Goal: Transaction & Acquisition: Purchase product/service

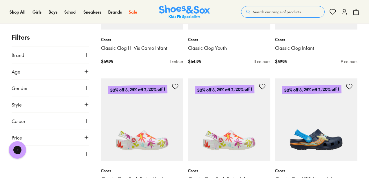
scroll to position [453, 0]
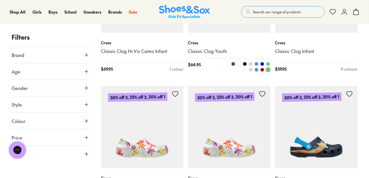
click at [205, 51] on link "Classic Clog Youth" at bounding box center [229, 51] width 82 height 6
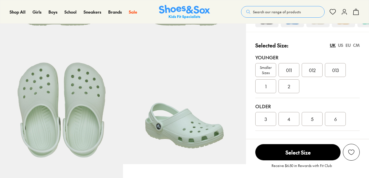
select select "*"
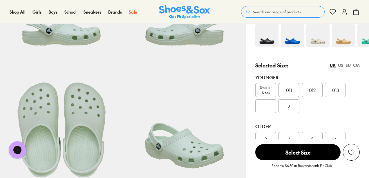
scroll to position [97, 0]
click at [295, 44] on img at bounding box center [292, 35] width 23 height 23
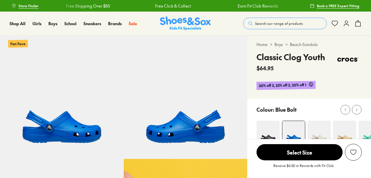
click at [357, 66] on img at bounding box center [348, 59] width 28 height 17
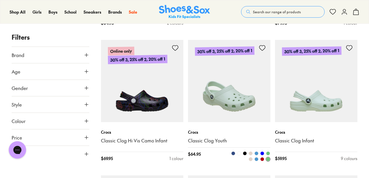
scroll to position [362, 0]
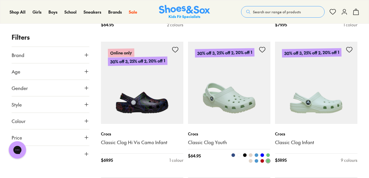
click at [243, 102] on img at bounding box center [229, 83] width 82 height 82
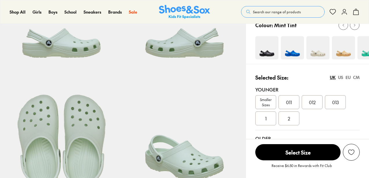
click at [355, 77] on div "CM" at bounding box center [356, 78] width 7 height 6
select select "*"
click at [265, 119] on span "20" at bounding box center [265, 118] width 5 height 7
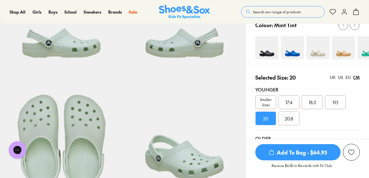
click at [334, 77] on div "UK" at bounding box center [333, 78] width 6 height 6
click at [355, 77] on div "CM" at bounding box center [356, 78] width 7 height 6
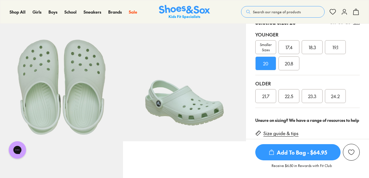
scroll to position [140, 0]
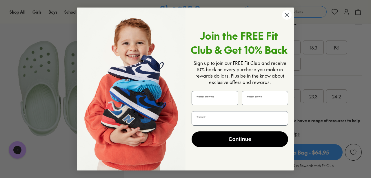
click at [285, 14] on circle "Close dialog" at bounding box center [287, 15] width 10 height 10
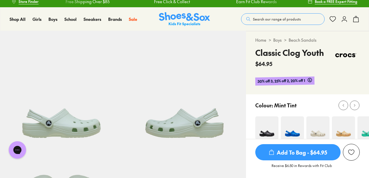
scroll to position [0, 0]
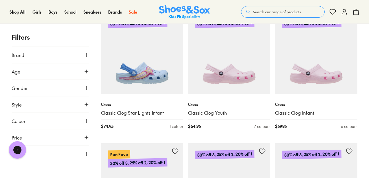
scroll to position [657, 0]
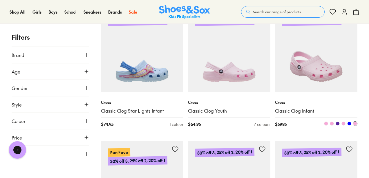
click at [297, 58] on img at bounding box center [316, 51] width 82 height 82
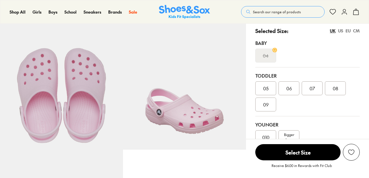
select select "*"
click at [355, 32] on div "CM" at bounding box center [356, 31] width 7 height 6
click at [337, 89] on span "14.9" at bounding box center [336, 88] width 8 height 7
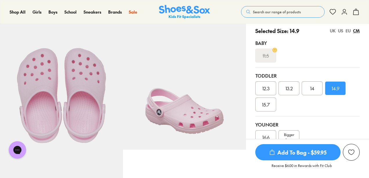
click at [334, 32] on div "UK" at bounding box center [333, 31] width 6 height 6
click at [355, 30] on div "CM" at bounding box center [356, 31] width 7 height 6
click at [268, 106] on span "15.7" at bounding box center [266, 104] width 8 height 7
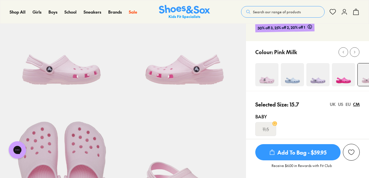
scroll to position [55, 0]
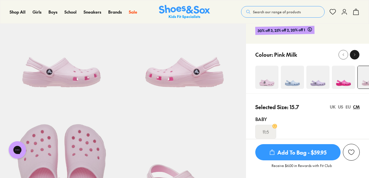
click at [353, 54] on icon at bounding box center [355, 55] width 4 height 4
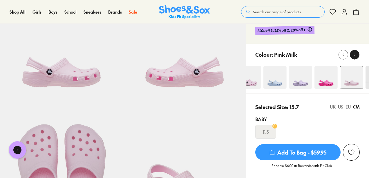
click at [353, 55] on icon at bounding box center [355, 55] width 4 height 4
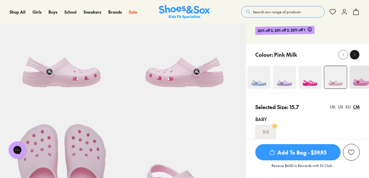
click at [353, 55] on icon at bounding box center [355, 55] width 4 height 4
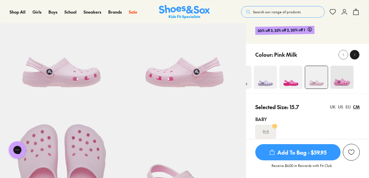
click at [353, 55] on icon at bounding box center [355, 55] width 4 height 4
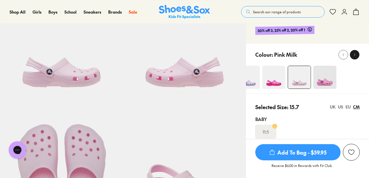
click at [353, 55] on icon at bounding box center [355, 55] width 4 height 4
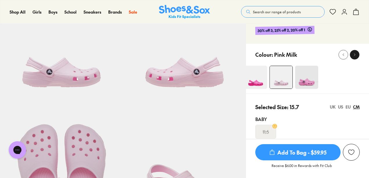
click at [353, 55] on icon at bounding box center [355, 55] width 4 height 4
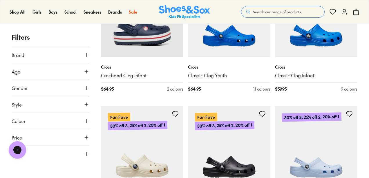
scroll to position [1086, 0]
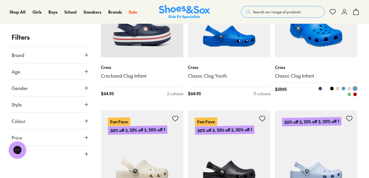
click at [327, 41] on img at bounding box center [316, 16] width 82 height 82
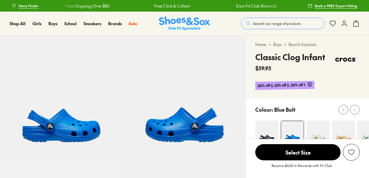
scroll to position [142, 0]
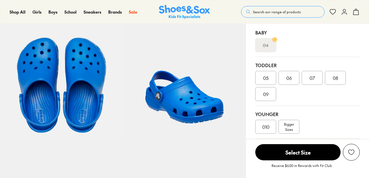
click at [270, 85] on div "05" at bounding box center [265, 78] width 21 height 14
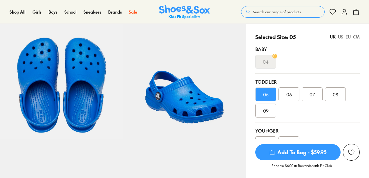
select select "*"
click at [266, 111] on span "09" at bounding box center [266, 110] width 6 height 7
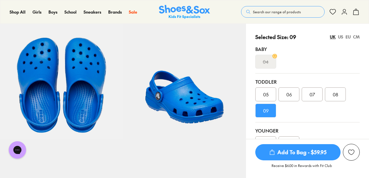
scroll to position [165, 0]
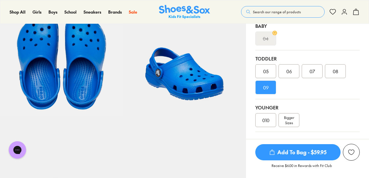
click at [304, 154] on span "Add To Bag - $59.95" at bounding box center [297, 152] width 85 height 16
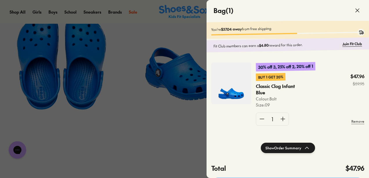
click at [357, 12] on icon at bounding box center [357, 10] width 7 height 7
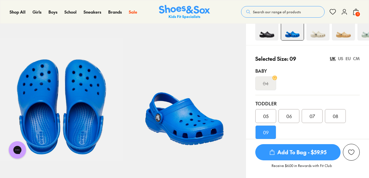
scroll to position [118, 0]
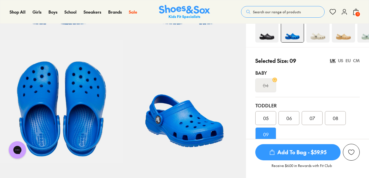
click at [305, 153] on span "Add To Bag - $59.95" at bounding box center [297, 152] width 85 height 16
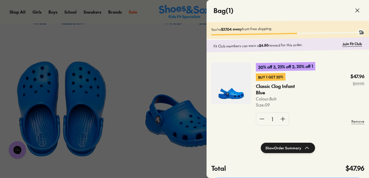
click at [358, 8] on icon at bounding box center [357, 10] width 7 height 7
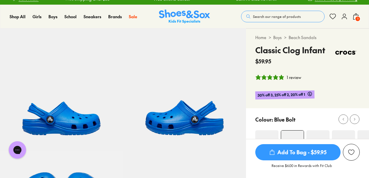
scroll to position [0, 0]
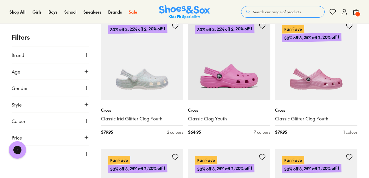
scroll to position [949, 0]
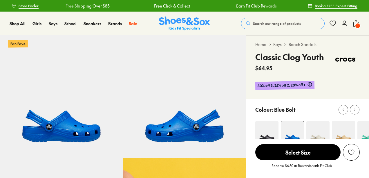
select select "*"
